Goal: Find specific page/section: Locate a particular part of the current website

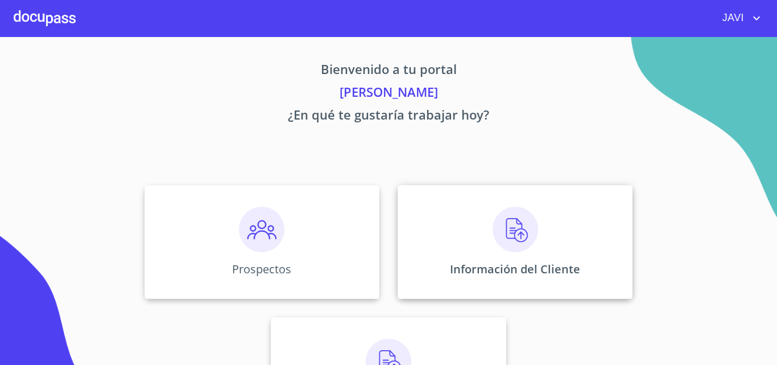
click at [512, 231] on img at bounding box center [516, 229] width 46 height 46
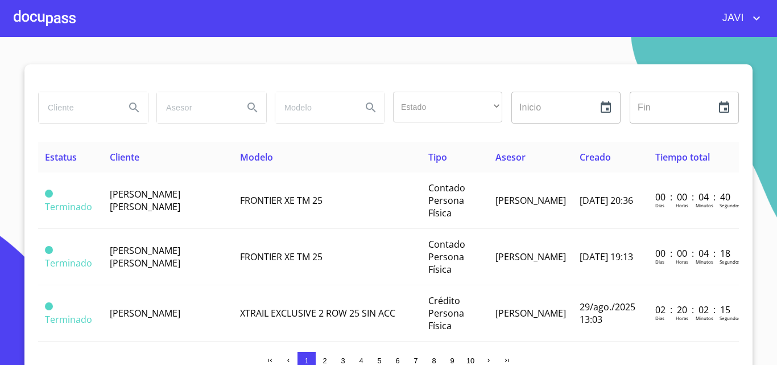
click at [86, 110] on input "search" at bounding box center [77, 107] width 77 height 31
type input "[PERSON_NAME] [PERSON_NAME] EGUIARTE"
click at [127, 106] on icon "Search" at bounding box center [134, 108] width 14 height 14
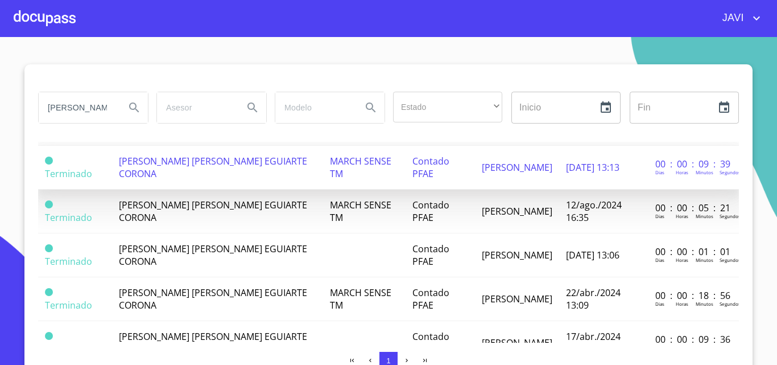
scroll to position [115, 0]
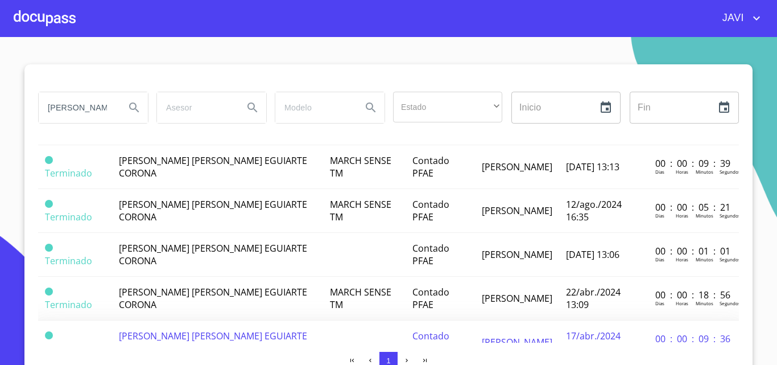
click at [209, 329] on span "[PERSON_NAME] [PERSON_NAME] EGUIARTE CORONA" at bounding box center [213, 341] width 188 height 25
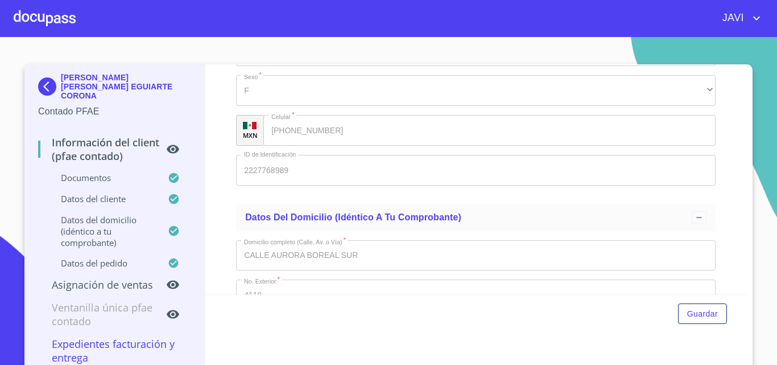
scroll to position [2429, 0]
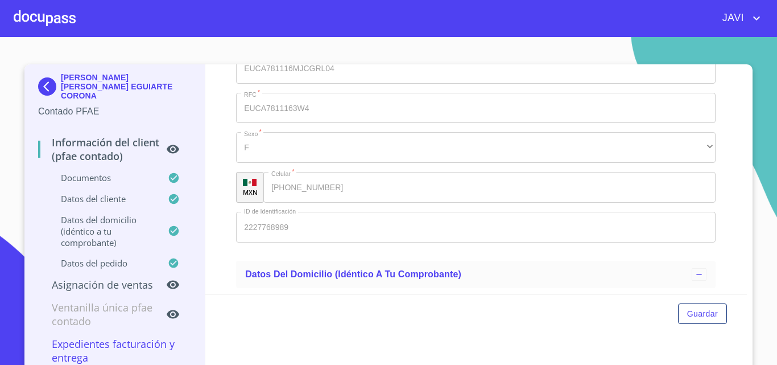
click at [759, 18] on icon "account of current user" at bounding box center [757, 18] width 14 height 14
click at [751, 28] on li "Salir" at bounding box center [744, 24] width 37 height 20
